Goal: Task Accomplishment & Management: Use online tool/utility

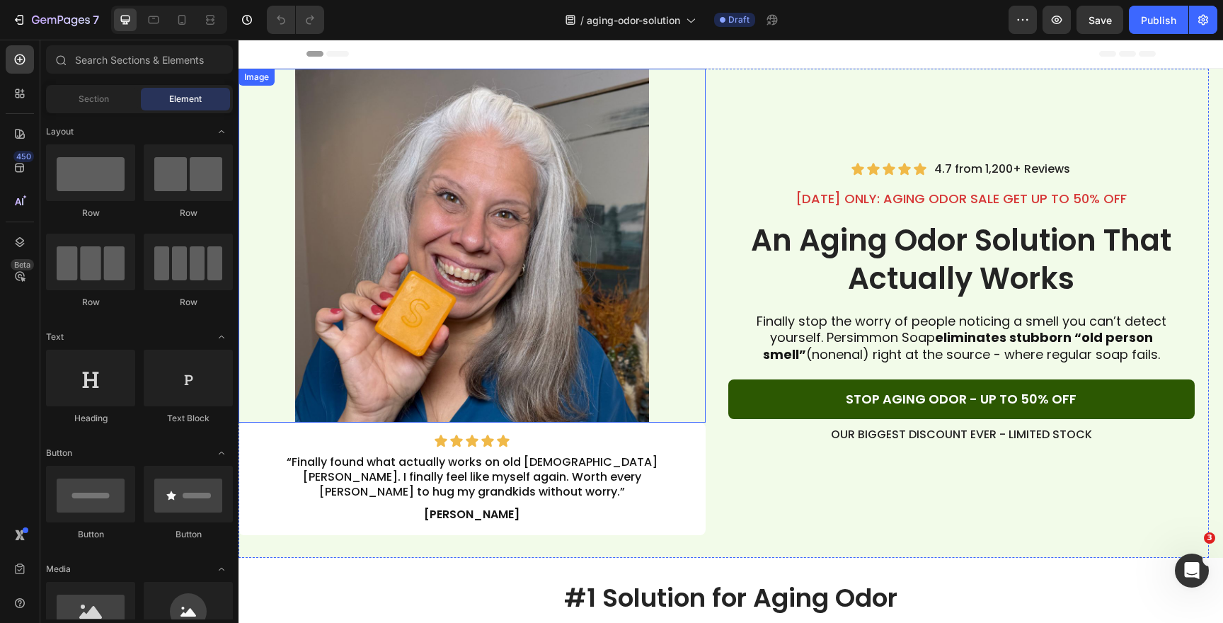
click at [606, 399] on img at bounding box center [472, 246] width 354 height 354
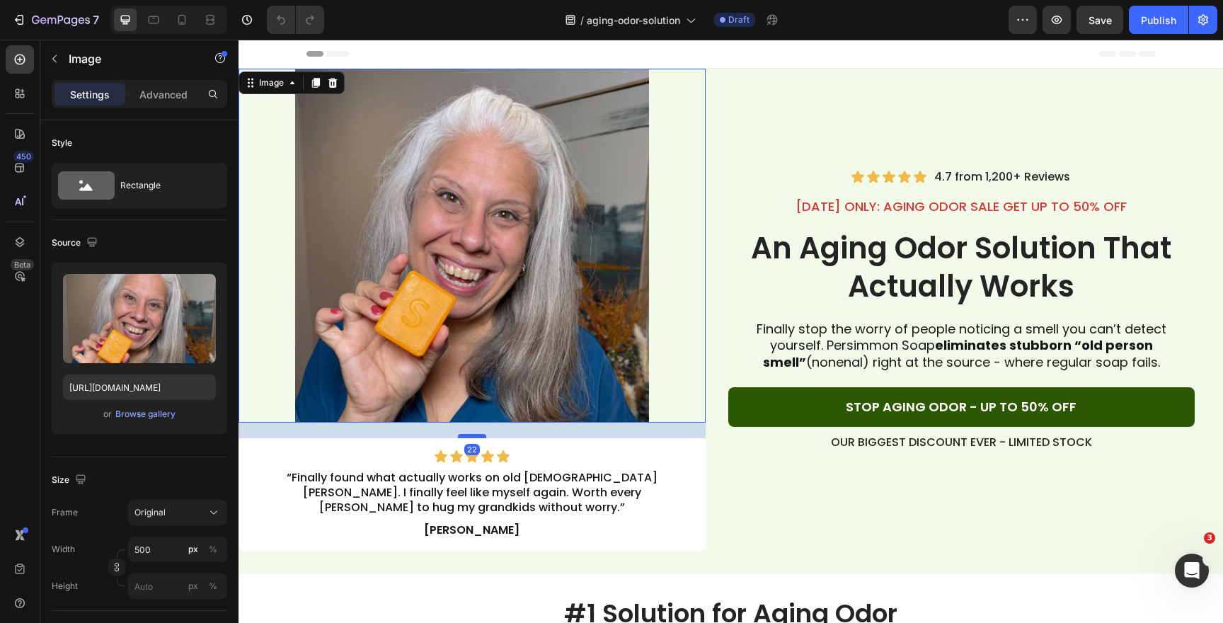
drag, startPoint x: 474, startPoint y: 422, endPoint x: 474, endPoint y: 438, distance: 15.6
click at [474, 438] on div at bounding box center [472, 436] width 28 height 4
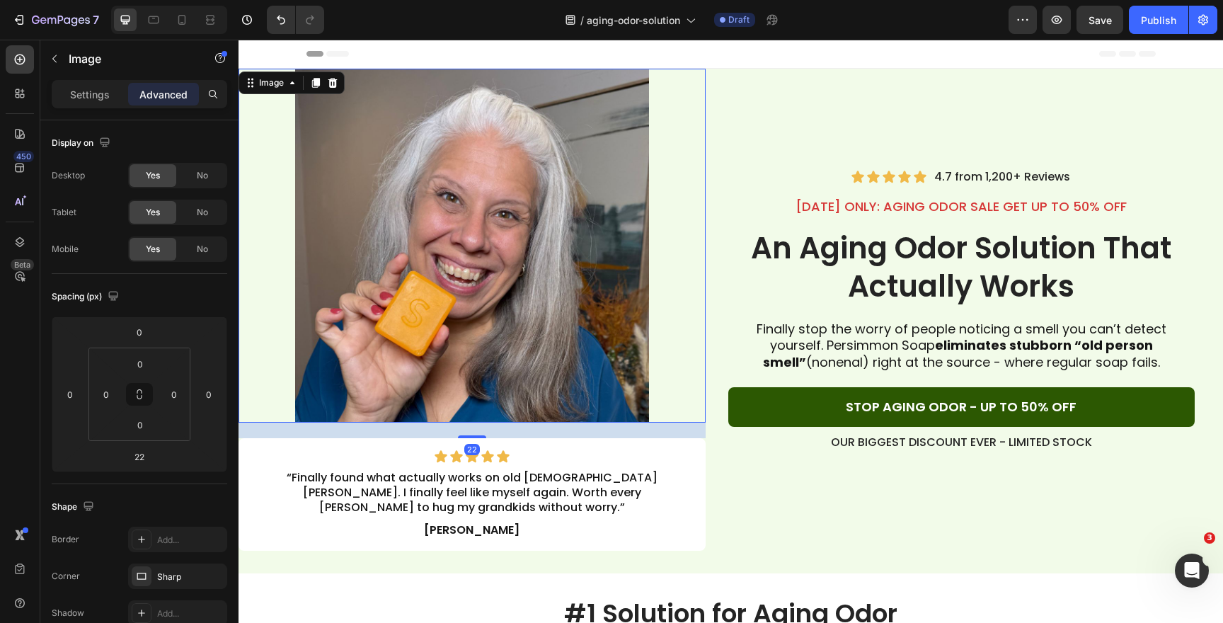
click at [820, 48] on div "Header" at bounding box center [732, 54] width 850 height 28
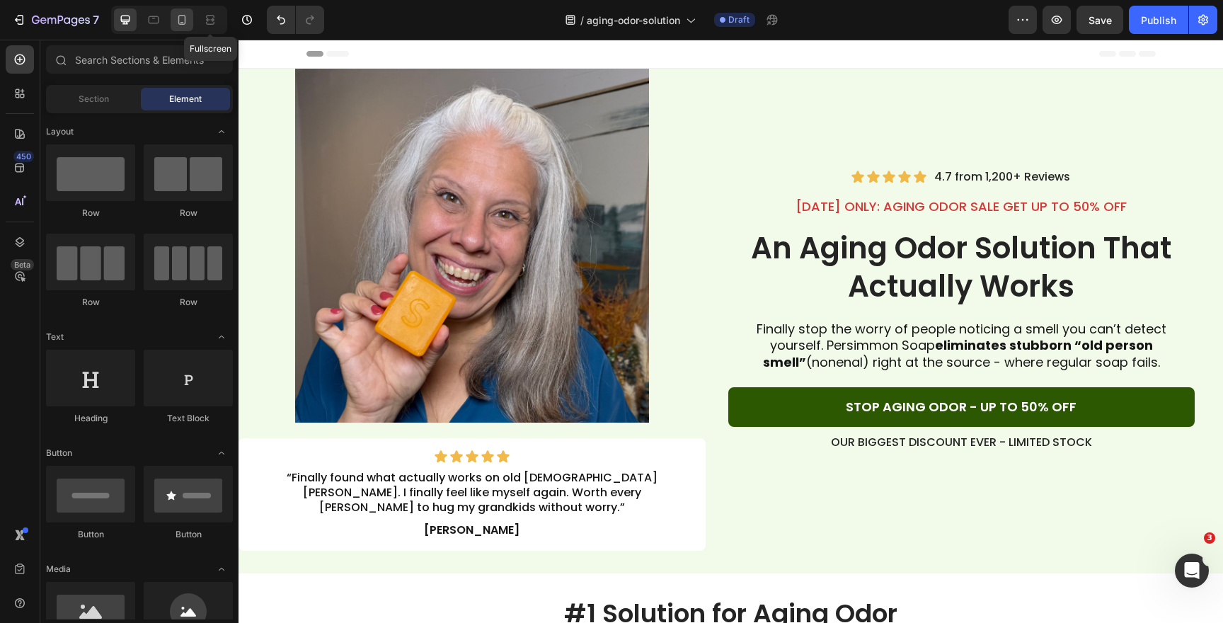
click at [185, 19] on icon at bounding box center [182, 20] width 8 height 10
